Goal: Information Seeking & Learning: Learn about a topic

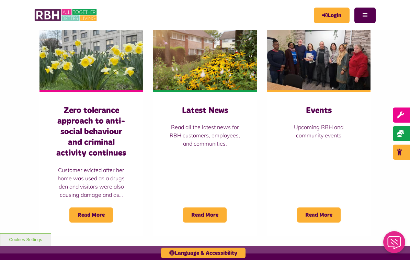
scroll to position [481, 0]
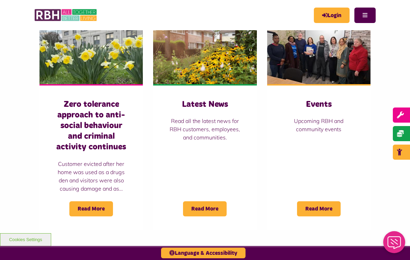
click at [107, 160] on p "Customer evicted after her home was used as a drugs den and visitors were also …" at bounding box center [91, 176] width 76 height 33
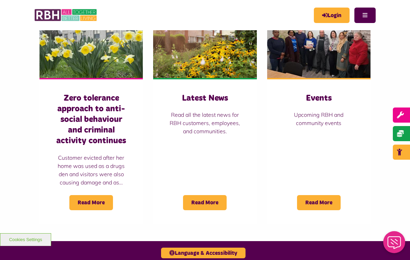
scroll to position [480, 0]
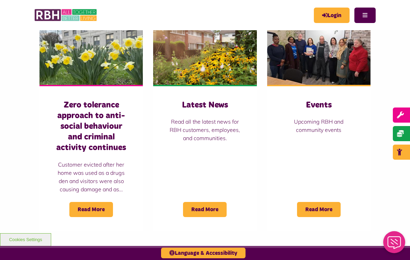
click at [224, 118] on p "Read all the latest news for RBH customers, employees, and communities." at bounding box center [205, 130] width 76 height 25
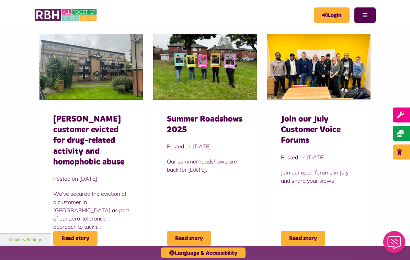
scroll to position [214, 0]
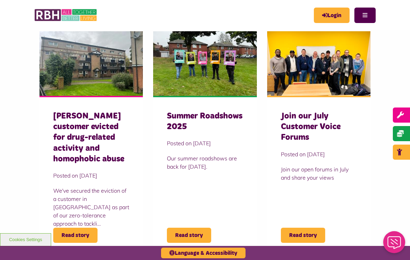
click at [107, 135] on h3 "[PERSON_NAME] customer evicted for drug-related activity and homophobic abuse" at bounding box center [91, 138] width 76 height 54
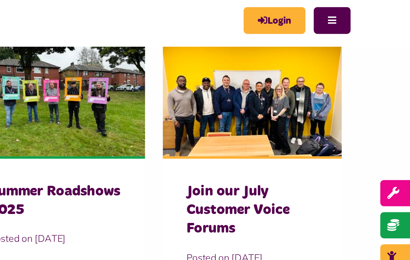
scroll to position [216, 0]
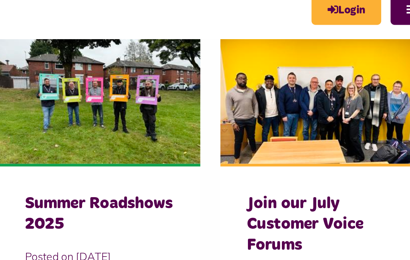
click at [153, 64] on img at bounding box center [204, 62] width 103 height 65
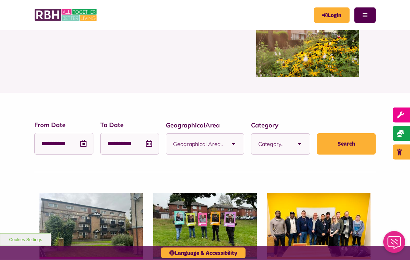
scroll to position [0, 0]
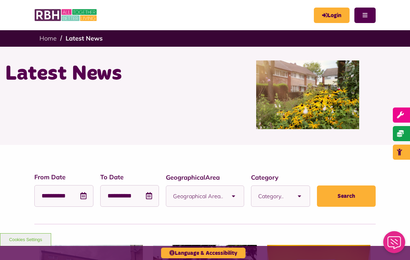
click at [367, 12] on button "Menu" at bounding box center [365, 15] width 21 height 15
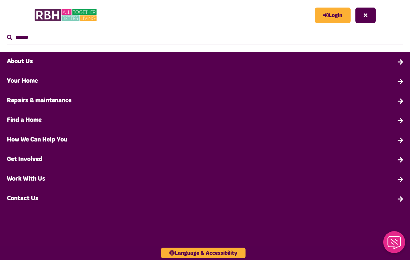
click at [43, 181] on link "Work With Us" at bounding box center [205, 179] width 410 height 20
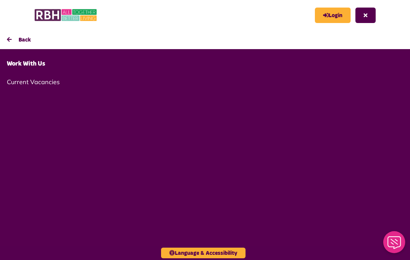
click at [52, 83] on link "Current Vacancies" at bounding box center [205, 82] width 410 height 16
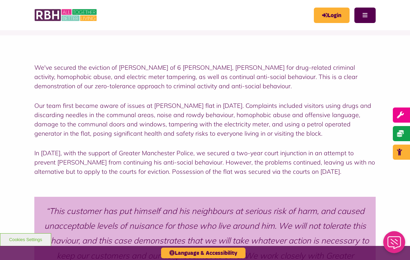
scroll to position [200, 0]
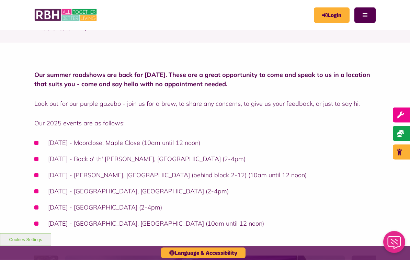
scroll to position [116, 0]
